Goal: Book appointment/travel/reservation

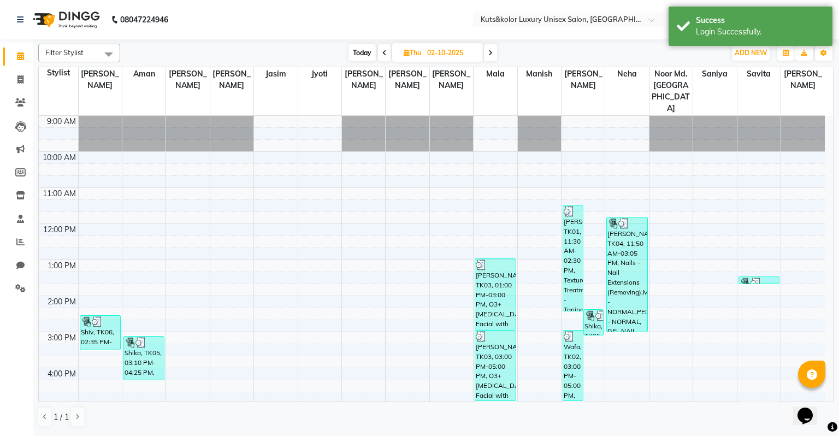
click at [487, 48] on span at bounding box center [490, 52] width 13 height 17
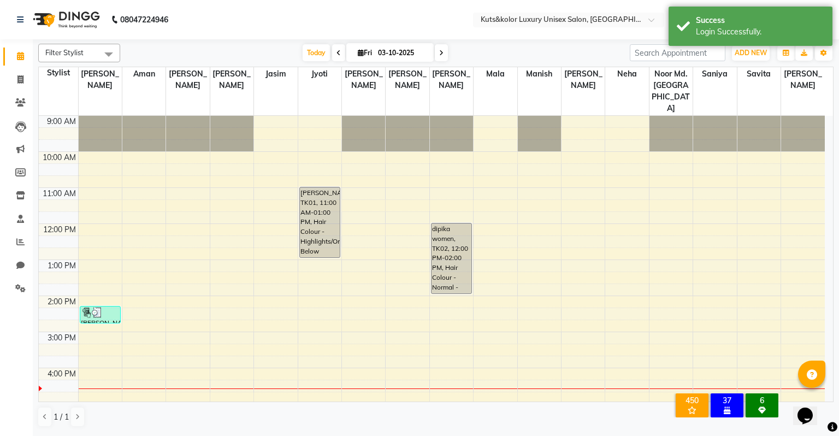
click at [439, 50] on icon at bounding box center [441, 53] width 4 height 7
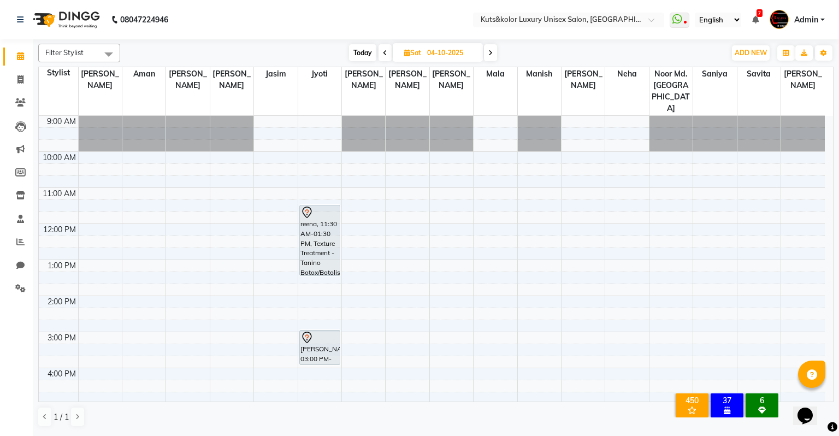
click at [383, 50] on icon at bounding box center [385, 53] width 4 height 7
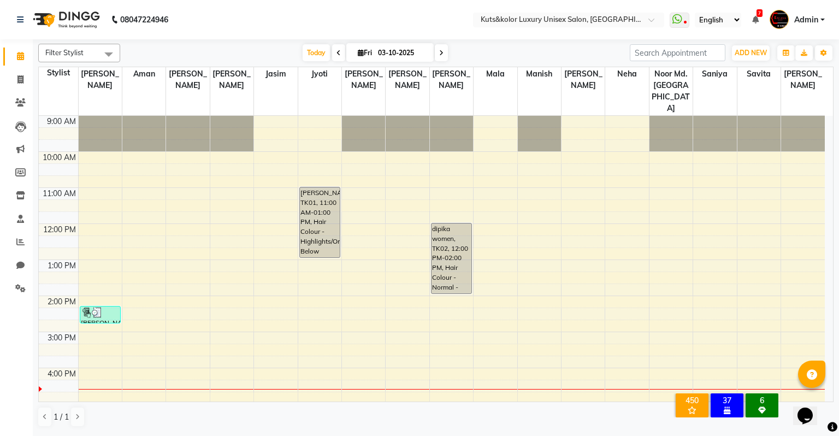
click at [444, 50] on span at bounding box center [441, 52] width 13 height 17
type input "04-10-2025"
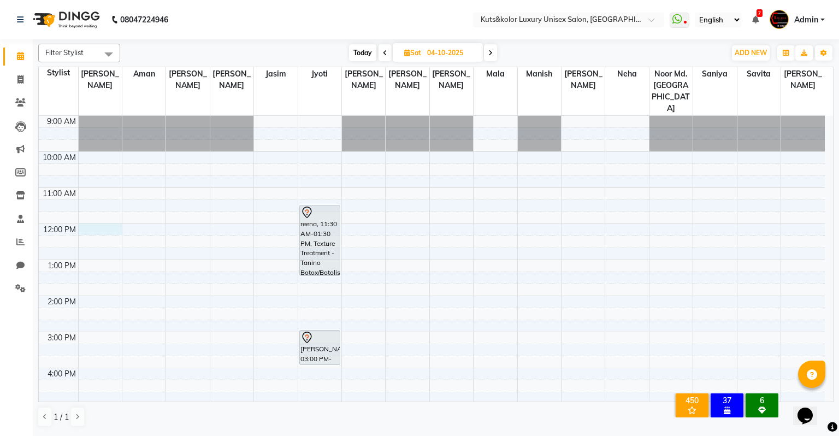
click at [90, 203] on div "9:00 AM 10:00 AM 11:00 AM 12:00 PM 1:00 PM 2:00 PM 3:00 PM 4:00 PM 5:00 PM 6:00…" at bounding box center [432, 350] width 786 height 468
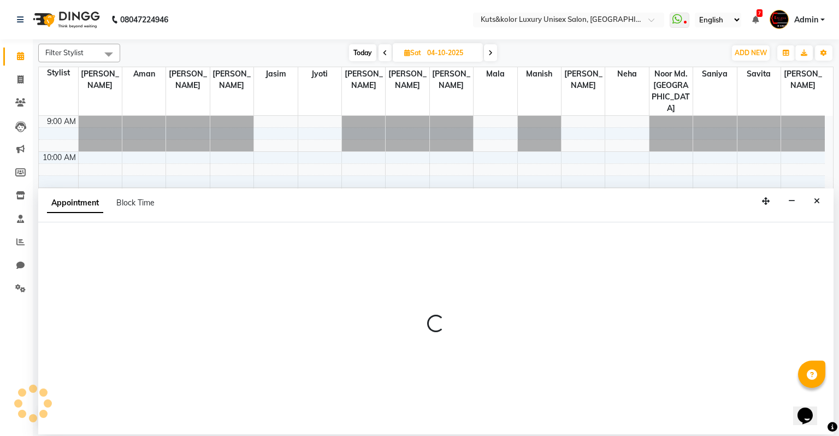
select select "67534"
select select "tentative"
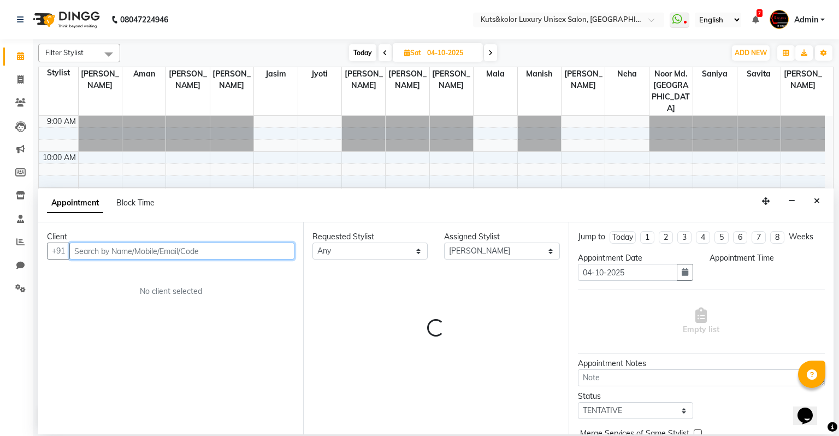
select select "720"
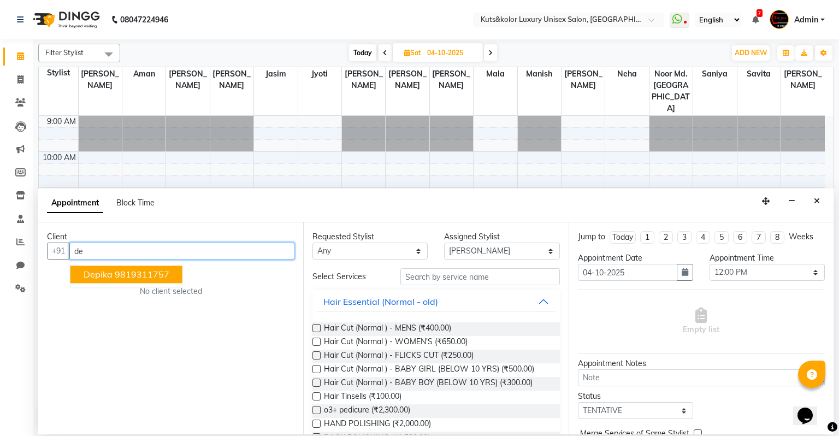
type input "d"
click at [122, 274] on span "dipika women" at bounding box center [114, 274] width 60 height 11
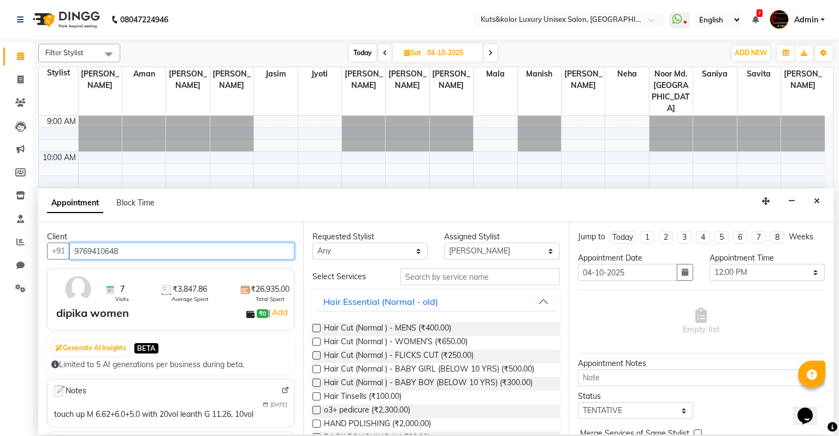
type input "9769410648"
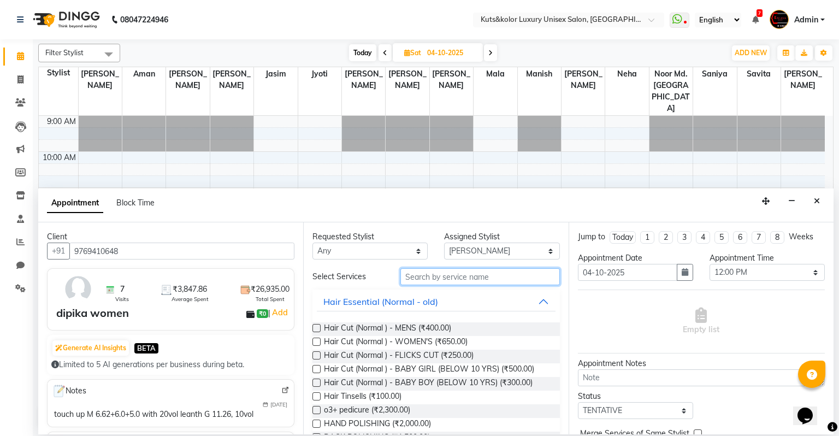
click at [450, 281] on input "text" at bounding box center [480, 276] width 160 height 17
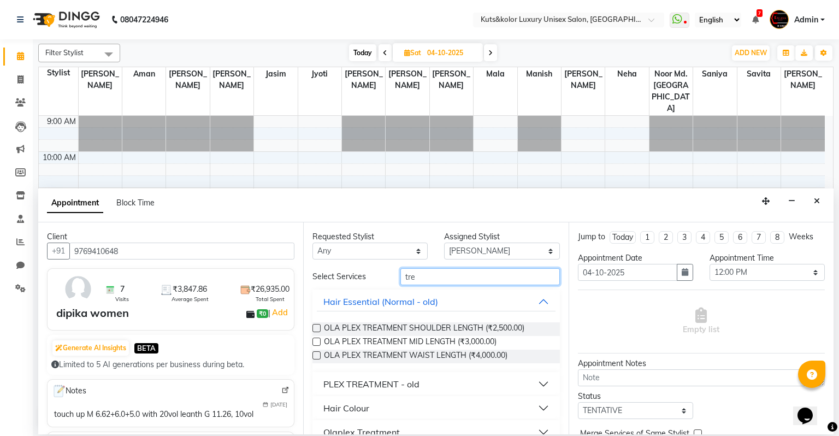
scroll to position [114, 0]
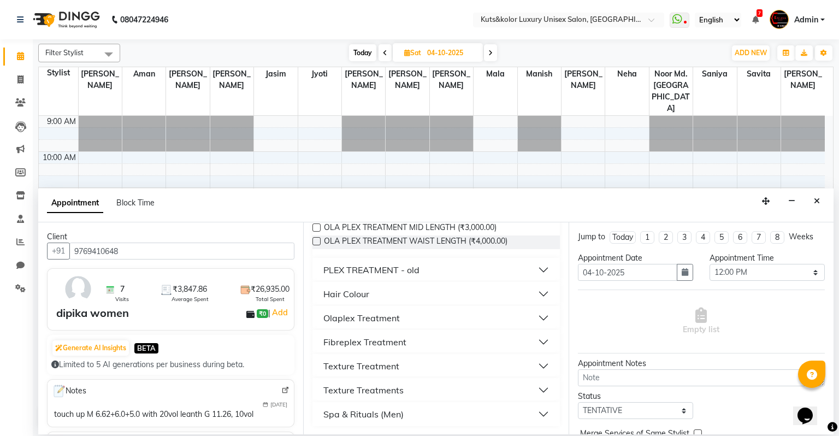
type input "tre"
click at [433, 364] on button "Texture Treatment" at bounding box center [436, 366] width 238 height 20
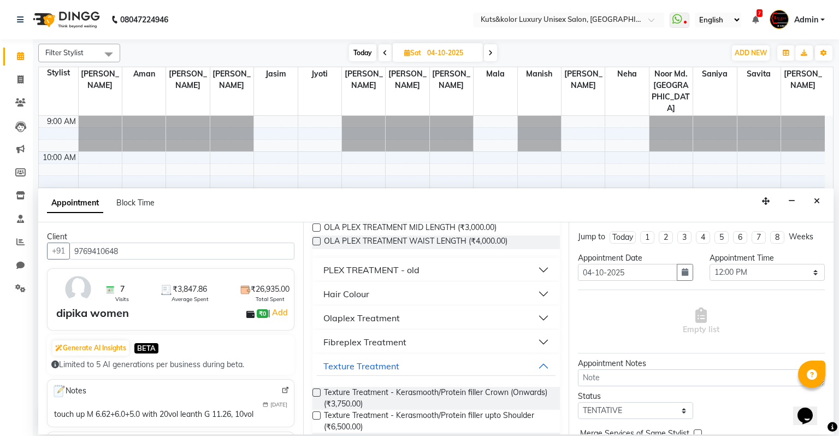
click at [315, 418] on label at bounding box center [316, 415] width 8 height 8
click at [315, 418] on input "checkbox" at bounding box center [315, 416] width 7 height 7
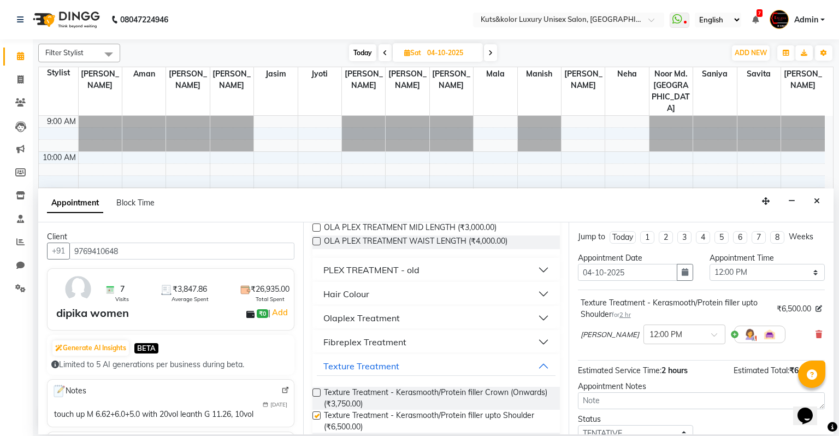
checkbox input "false"
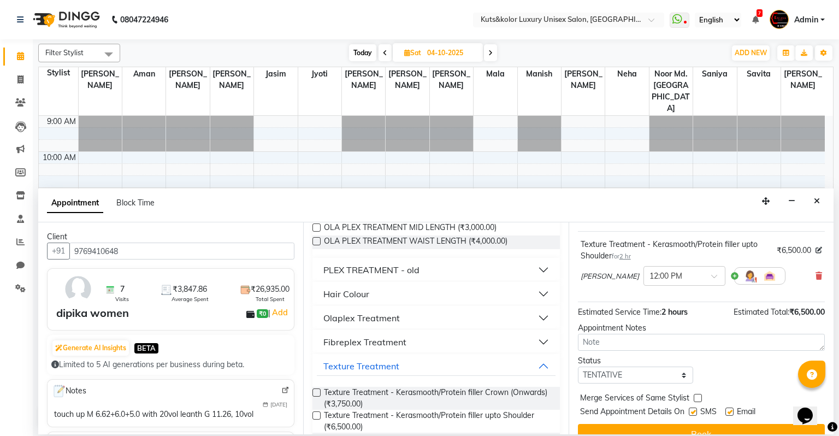
scroll to position [76, 0]
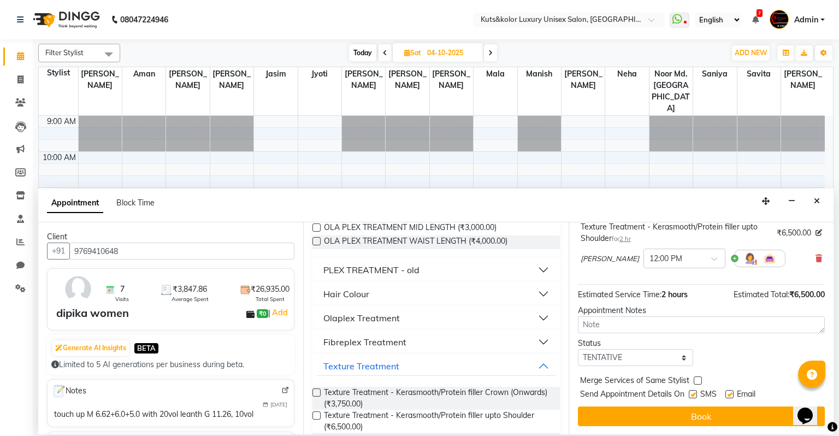
click at [695, 390] on label at bounding box center [693, 394] width 8 height 8
click at [695, 392] on input "checkbox" at bounding box center [692, 395] width 7 height 7
checkbox input "false"
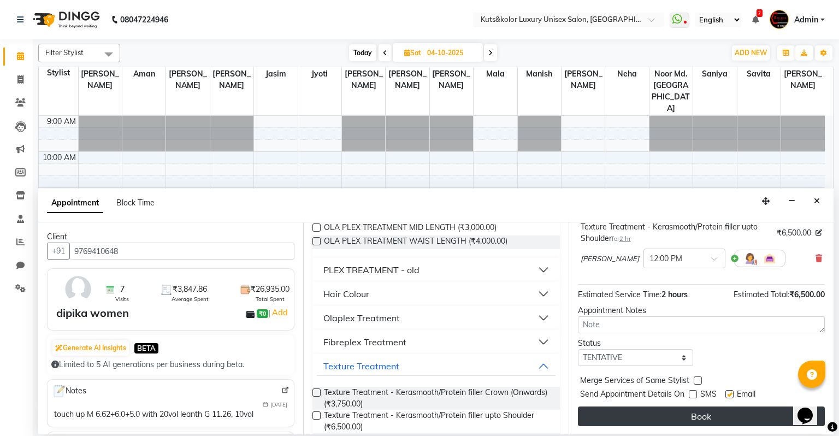
click at [695, 411] on button "Book" at bounding box center [701, 416] width 247 height 20
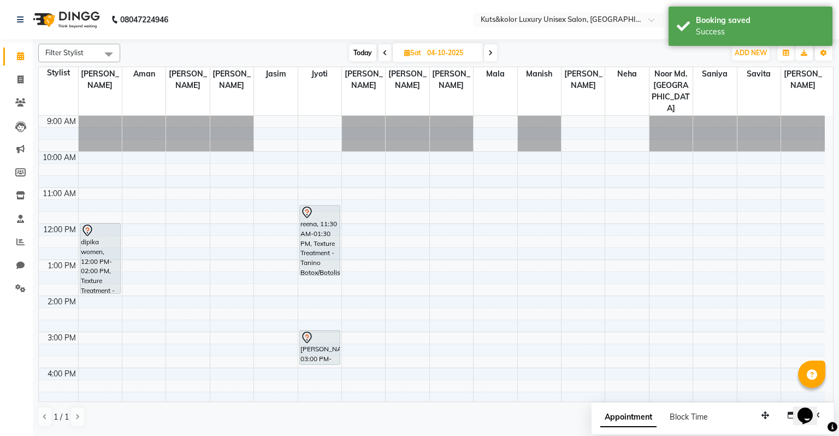
click at [492, 55] on icon at bounding box center [490, 53] width 4 height 7
type input "05-10-2025"
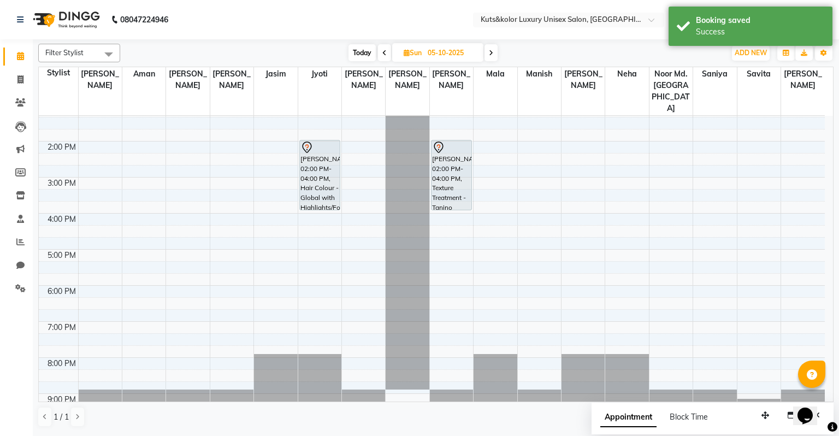
scroll to position [0, 0]
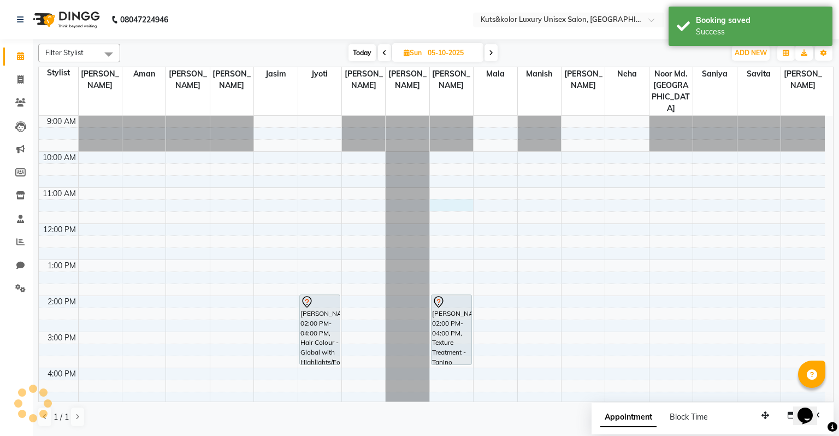
click at [450, 184] on div "9:00 AM 10:00 AM 11:00 AM 12:00 PM 1:00 PM 2:00 PM 3:00 PM 4:00 PM 5:00 PM 6:00…" at bounding box center [432, 350] width 786 height 468
select select "72682"
select select "tentative"
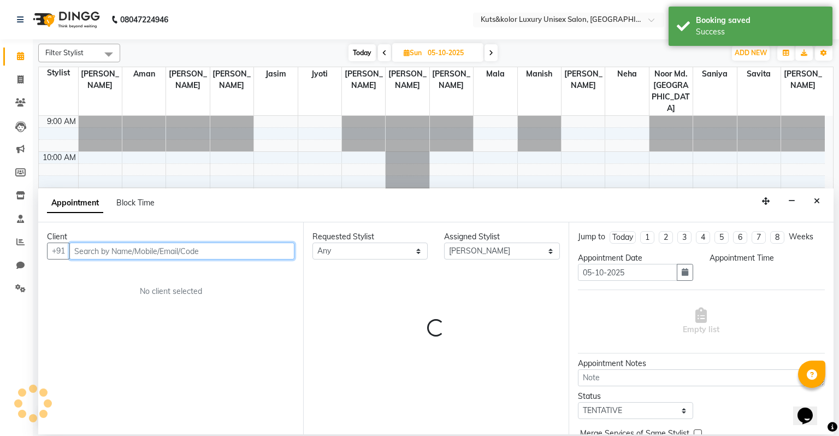
select select "675"
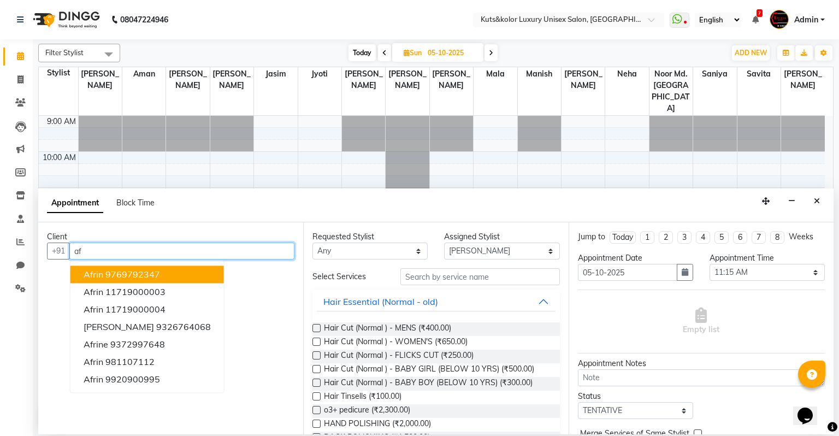
type input "a"
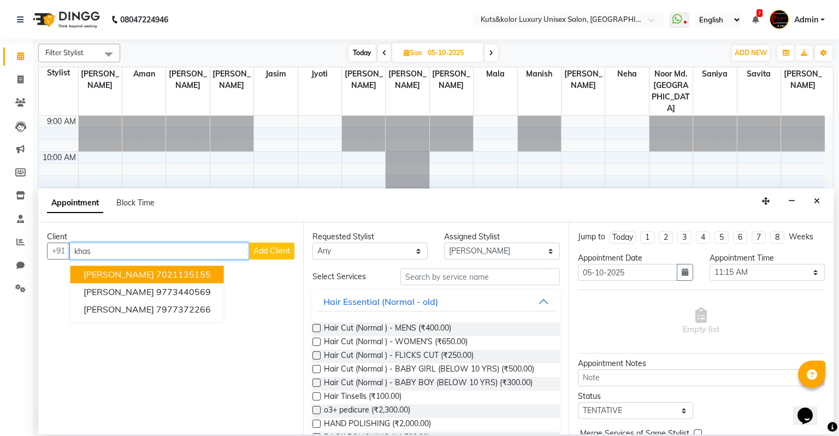
click at [121, 279] on span "[PERSON_NAME]" at bounding box center [119, 274] width 70 height 11
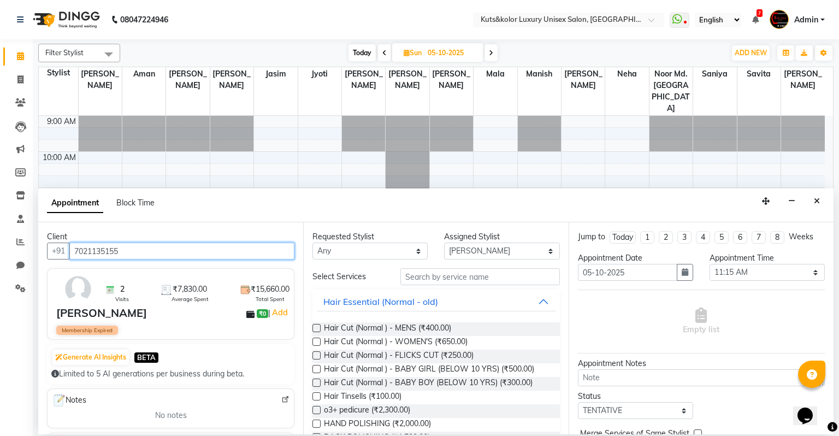
type input "7021135155"
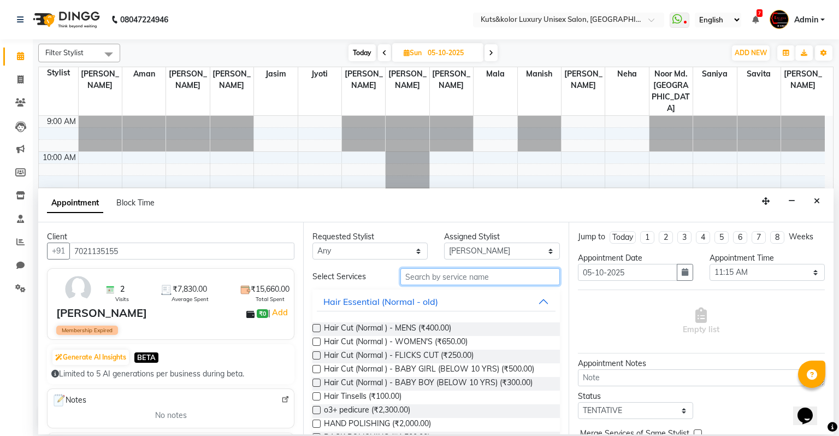
click at [413, 284] on input "text" at bounding box center [480, 276] width 160 height 17
type input "t"
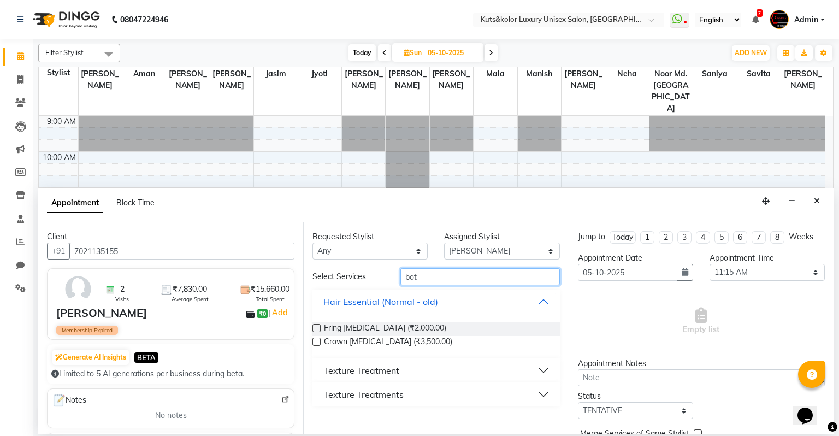
type input "bot"
click at [372, 367] on div "Texture Treatment" at bounding box center [361, 370] width 76 height 13
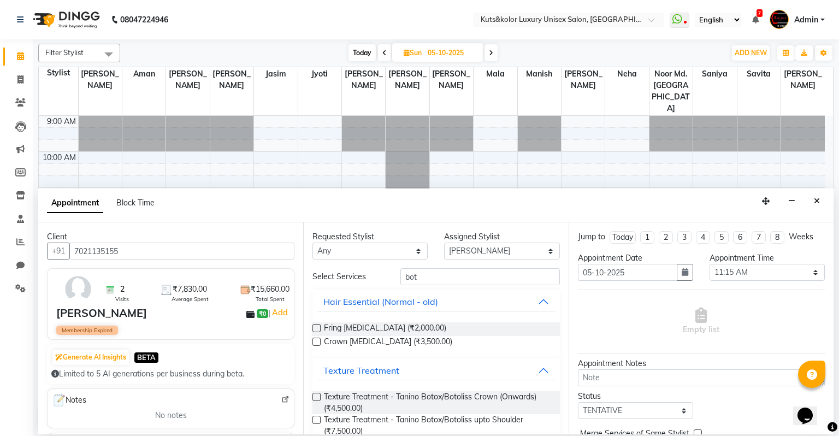
click at [317, 418] on label at bounding box center [316, 420] width 8 height 8
click at [317, 418] on input "checkbox" at bounding box center [315, 420] width 7 height 7
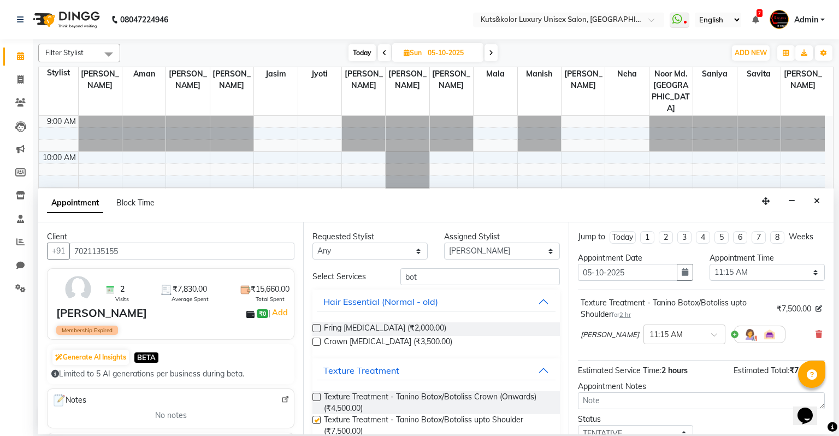
checkbox input "false"
click at [741, 270] on select "Select 10:00 AM 10:15 AM 10:30 AM 10:45 AM 11:00 AM 11:15 AM 11:30 AM 11:45 AM …" at bounding box center [767, 272] width 115 height 17
select select "690"
click at [710, 264] on select "Select 10:00 AM 10:15 AM 10:30 AM 10:45 AM 11:00 AM 11:15 AM 11:30 AM 11:45 AM …" at bounding box center [767, 272] width 115 height 17
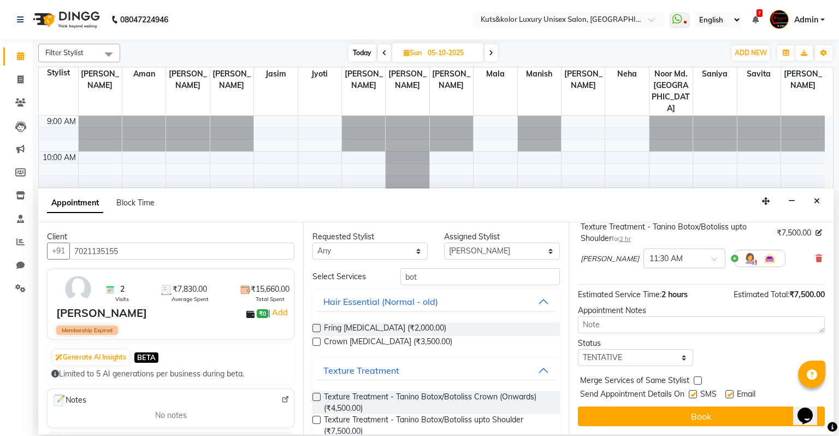
click at [689, 392] on label at bounding box center [693, 394] width 8 height 8
click at [689, 392] on input "checkbox" at bounding box center [692, 395] width 7 height 7
checkbox input "false"
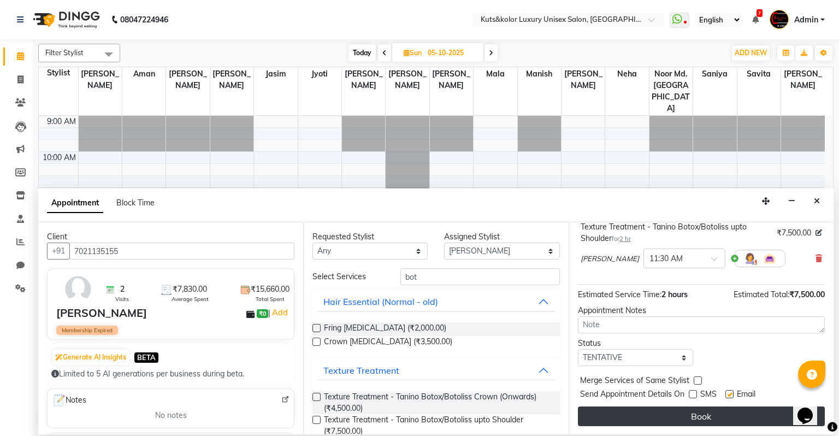
click at [691, 410] on button "Book" at bounding box center [701, 416] width 247 height 20
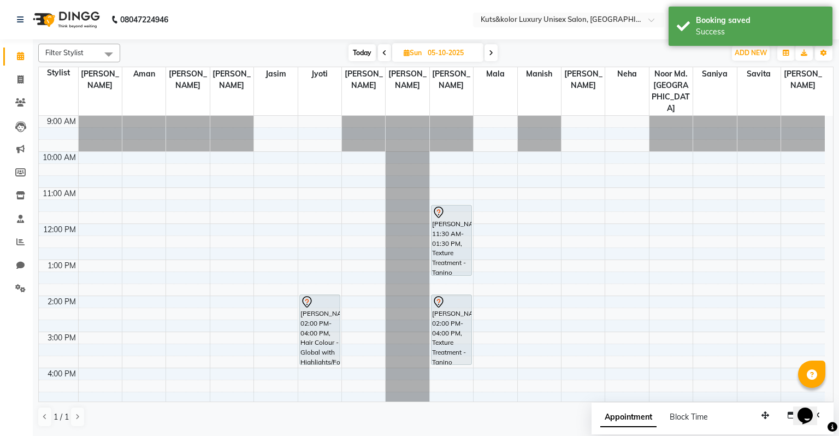
click at [387, 54] on span at bounding box center [384, 52] width 13 height 17
type input "04-10-2025"
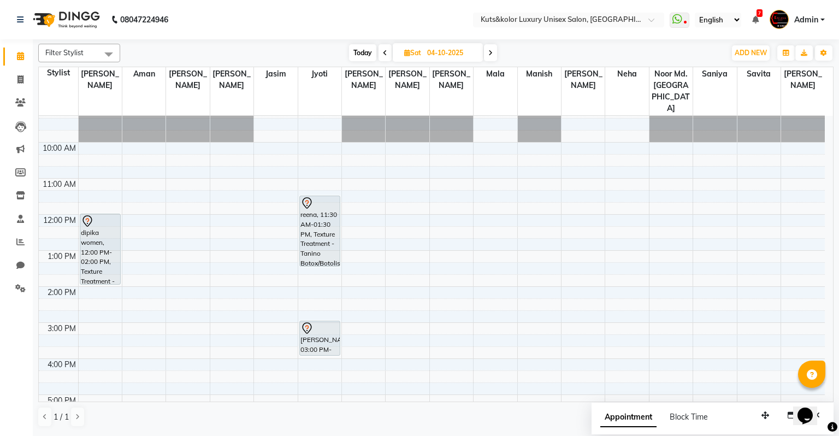
scroll to position [0, 0]
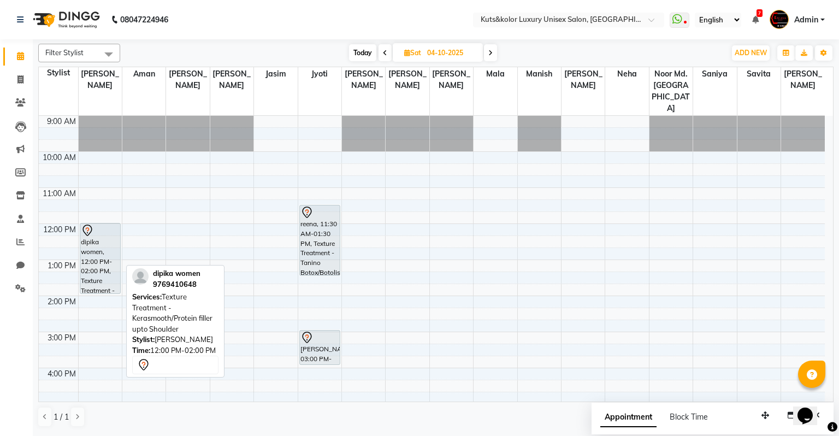
click at [94, 238] on div "dipika women, 12:00 PM-02:00 PM, Texture Treatment - Kerasmooth/Protein filler …" at bounding box center [100, 258] width 40 height 70
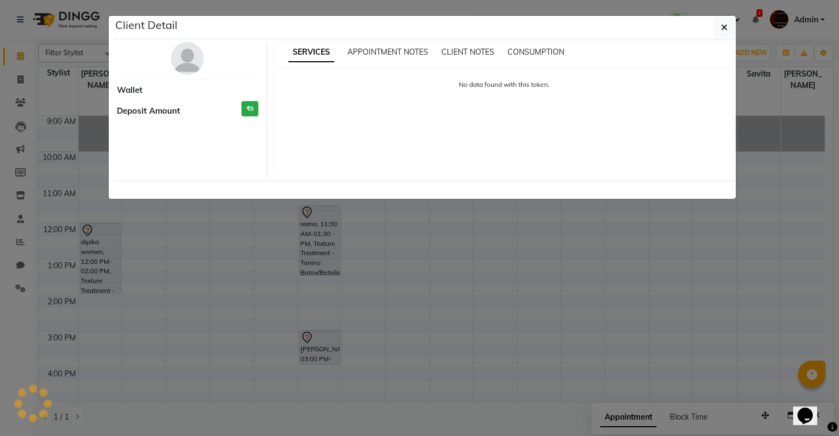
select select "7"
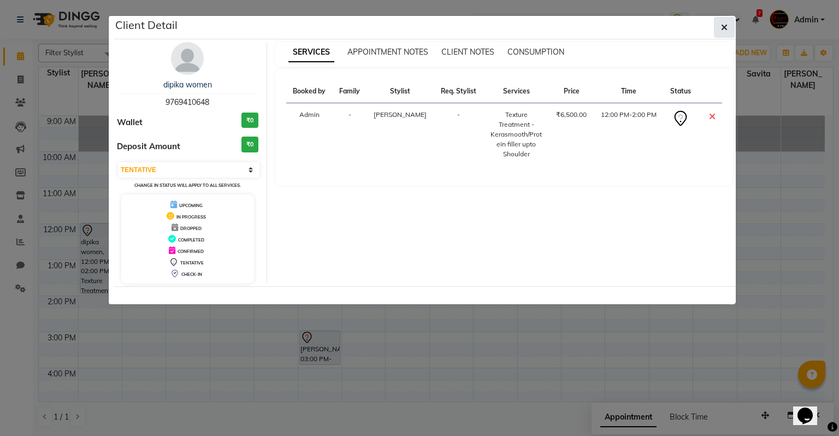
click at [723, 24] on icon "button" at bounding box center [724, 27] width 7 height 9
